Goal: Find specific page/section: Find specific page/section

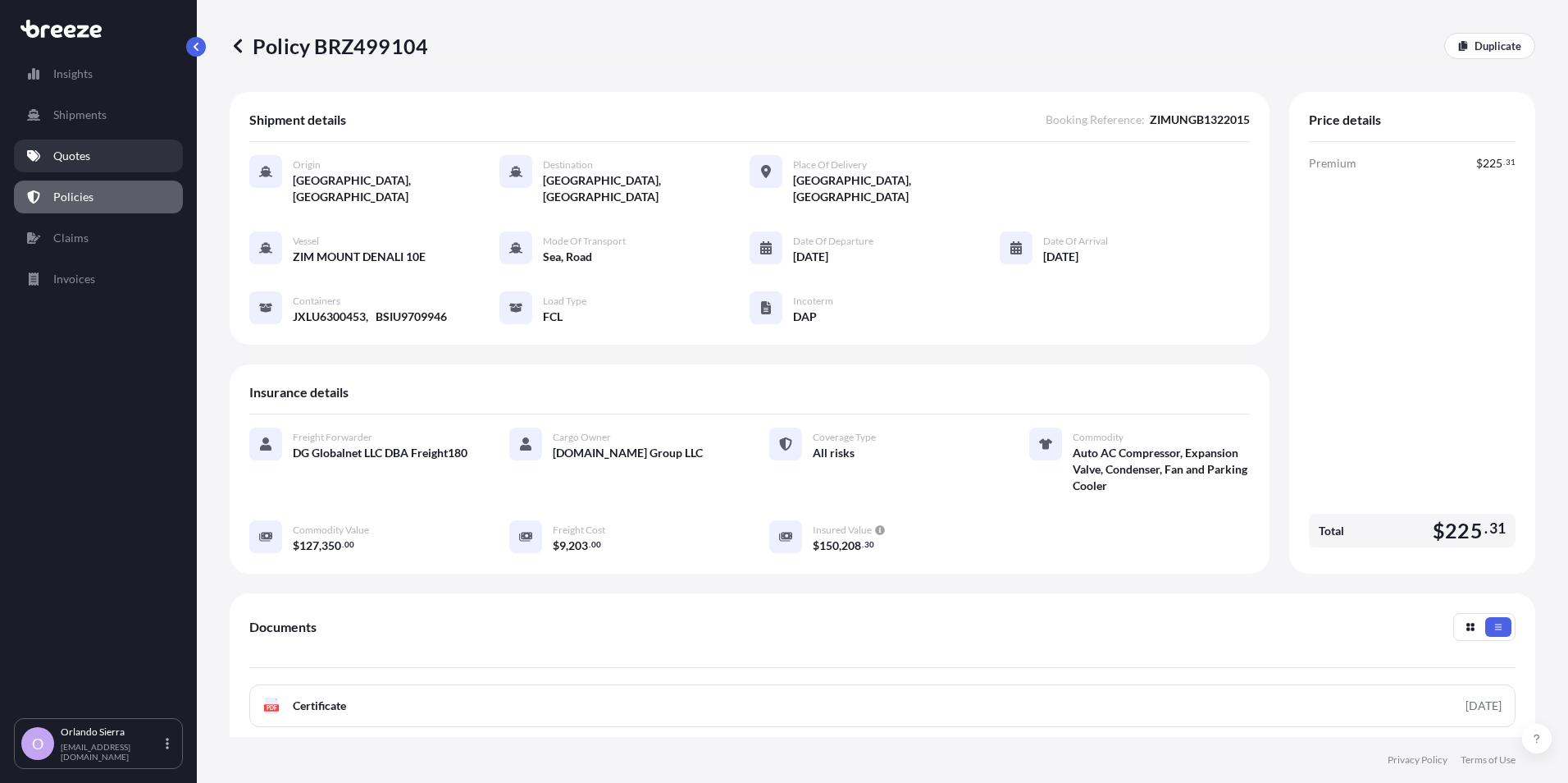
click at [69, 147] on link "Quotes" at bounding box center [97, 156] width 169 height 32
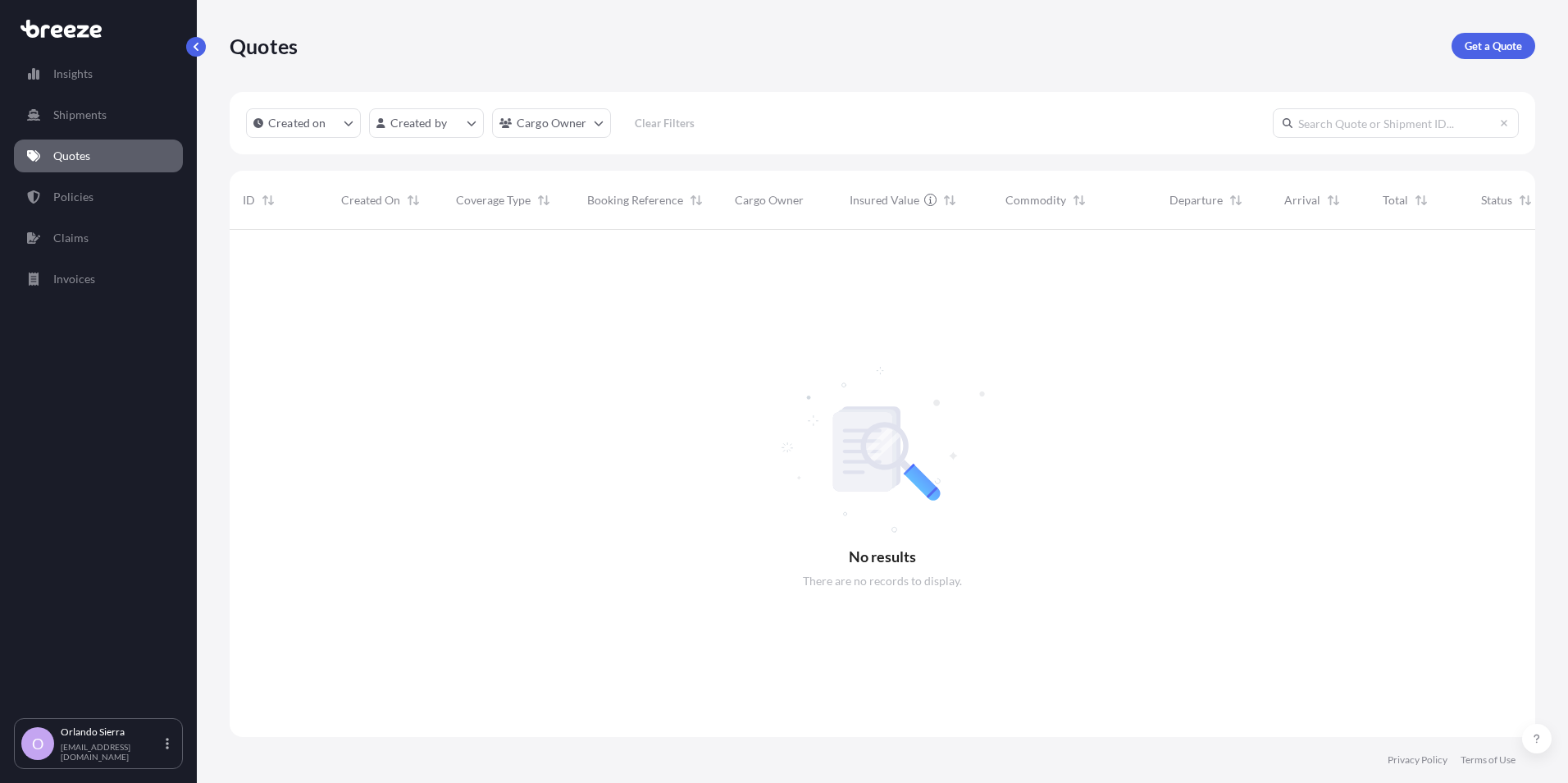
scroll to position [554, 1294]
